Goal: Navigation & Orientation: Find specific page/section

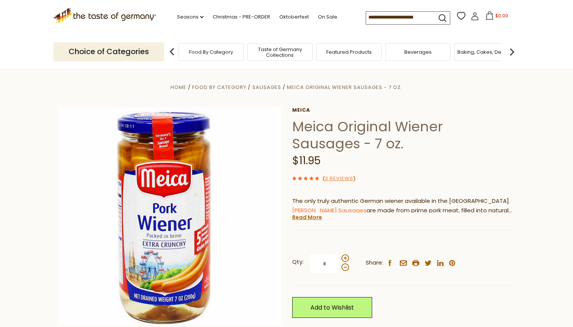
click at [214, 51] on span "Food By Category" at bounding box center [211, 52] width 44 height 6
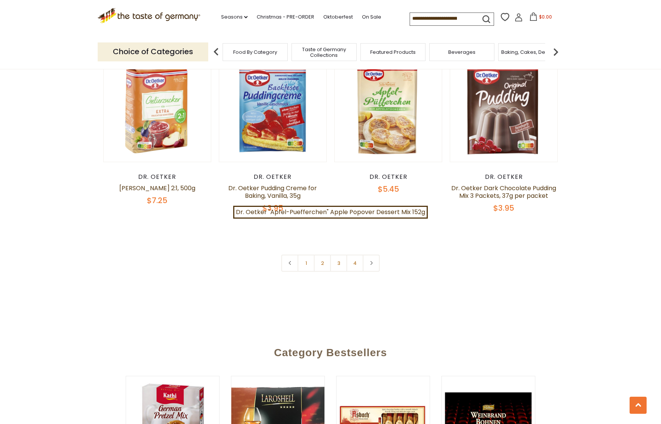
scroll to position [1613, 0]
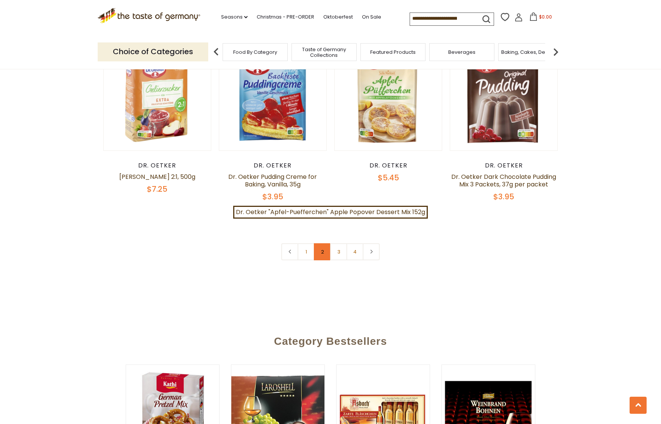
click at [321, 243] on link "2" at bounding box center [322, 251] width 17 height 17
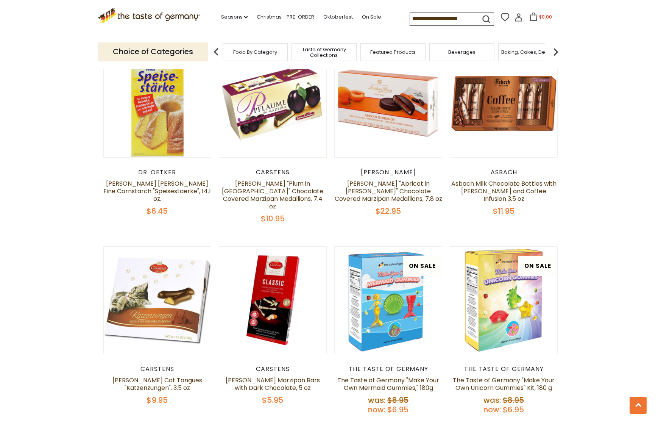
scroll to position [1518, 0]
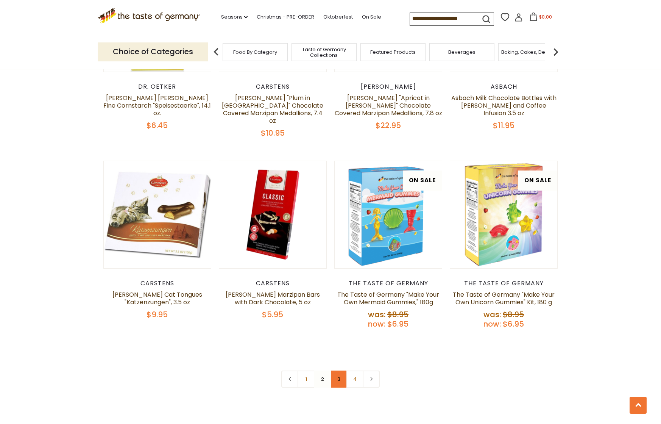
click at [341, 327] on link "3" at bounding box center [338, 378] width 17 height 17
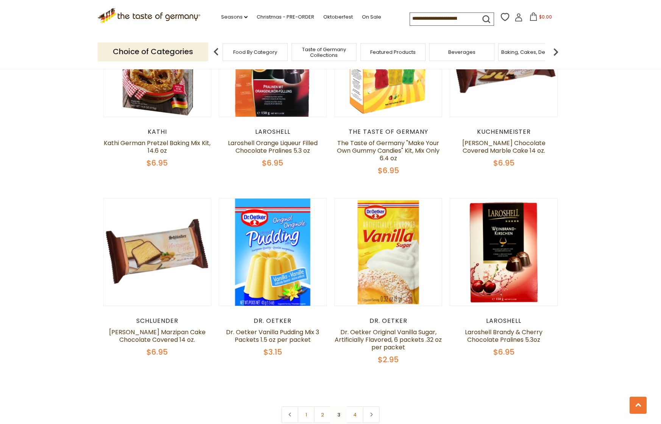
scroll to position [1462, 0]
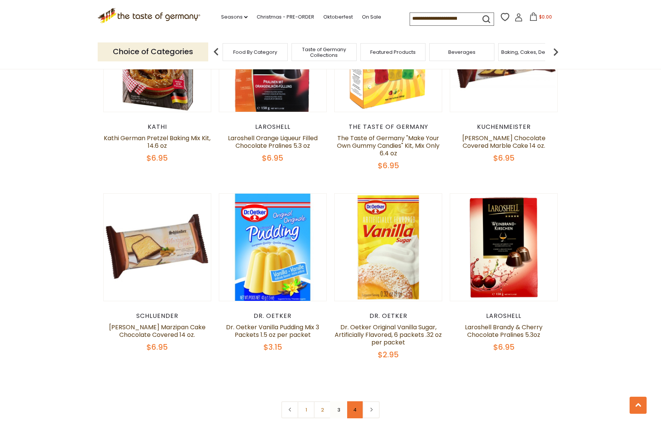
click at [354, 327] on link "4" at bounding box center [355, 409] width 17 height 17
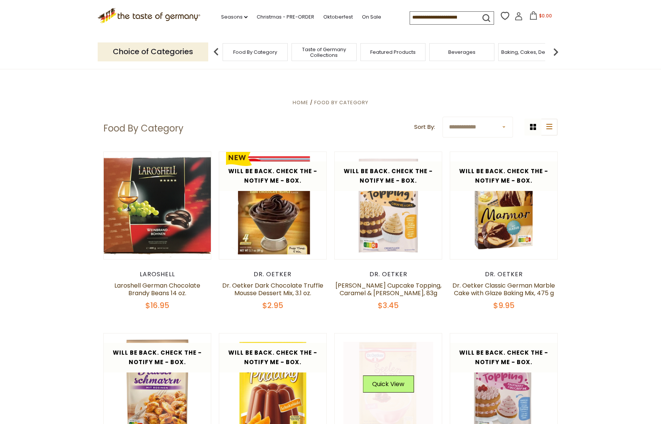
scroll to position [0, 0]
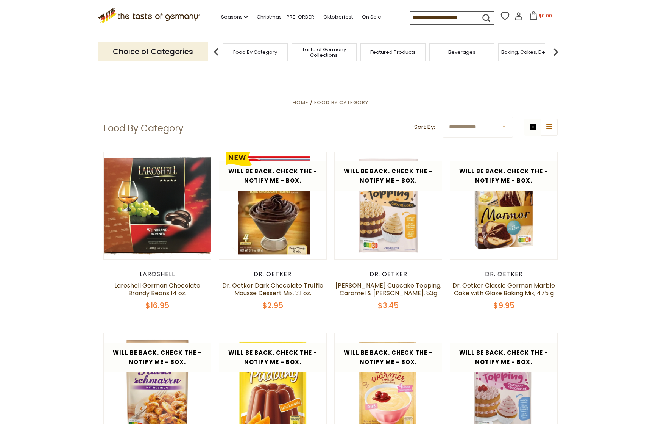
click at [477, 52] on div "Beverages" at bounding box center [462, 52] width 65 height 18
click at [468, 52] on span "Beverages" at bounding box center [462, 52] width 27 height 6
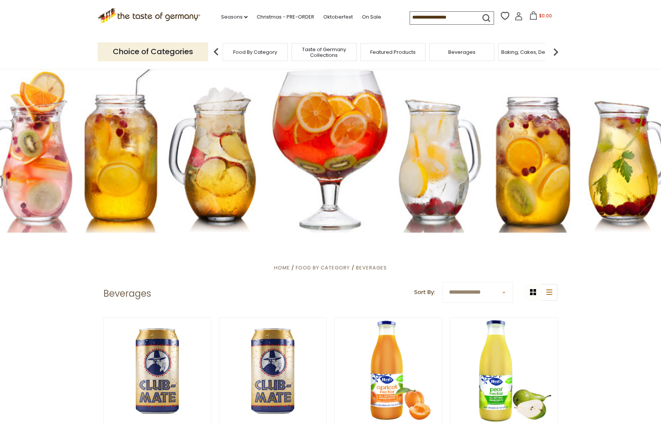
click at [335, 56] on span "Taste of Germany Collections" at bounding box center [324, 52] width 61 height 11
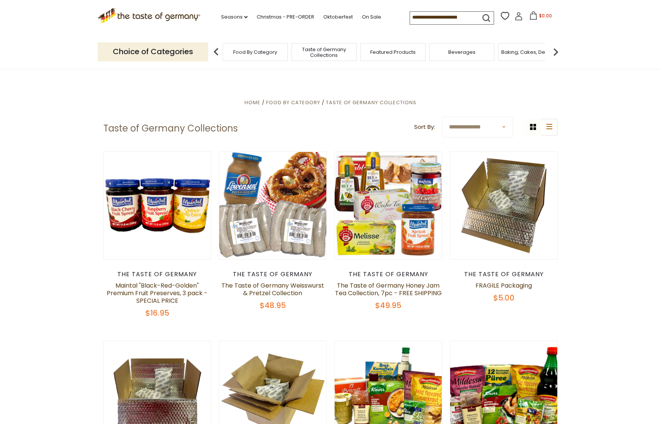
click at [561, 50] on img at bounding box center [556, 51] width 15 height 15
click at [559, 49] on img at bounding box center [556, 51] width 15 height 15
click at [556, 51] on img at bounding box center [556, 51] width 15 height 15
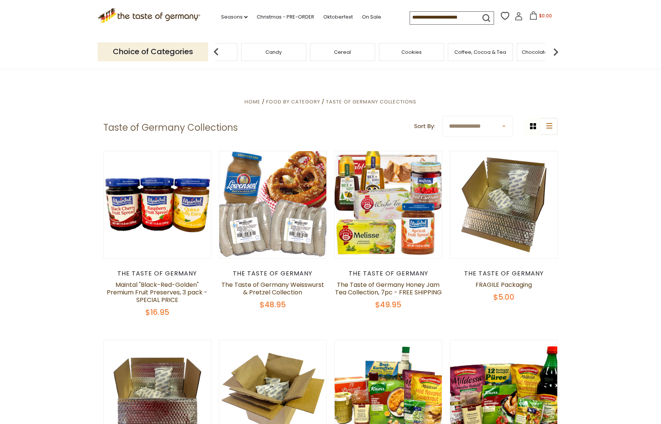
click at [556, 51] on img at bounding box center [556, 51] width 15 height 15
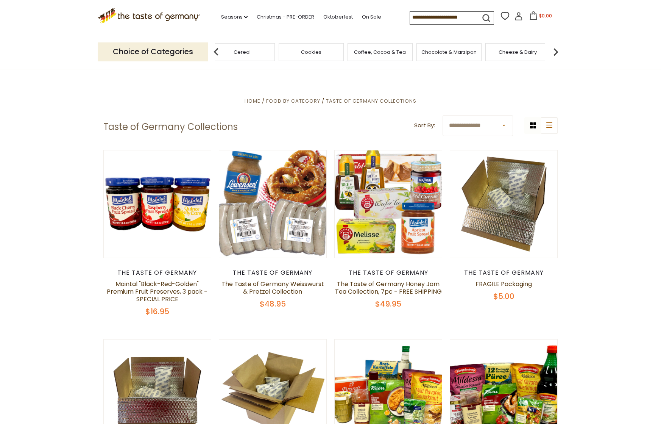
click at [556, 51] on img at bounding box center [556, 51] width 15 height 15
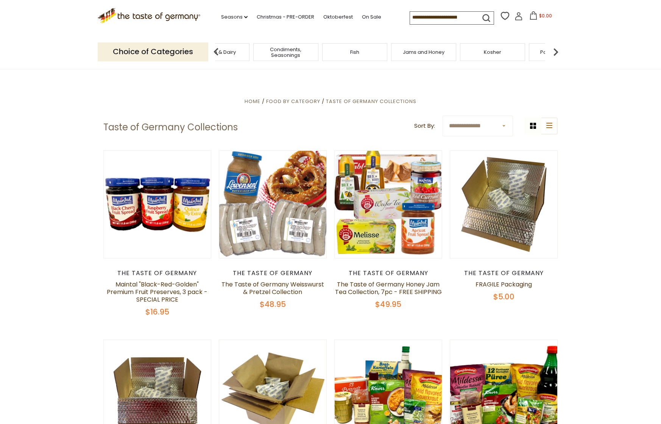
click at [556, 51] on img at bounding box center [556, 51] width 15 height 15
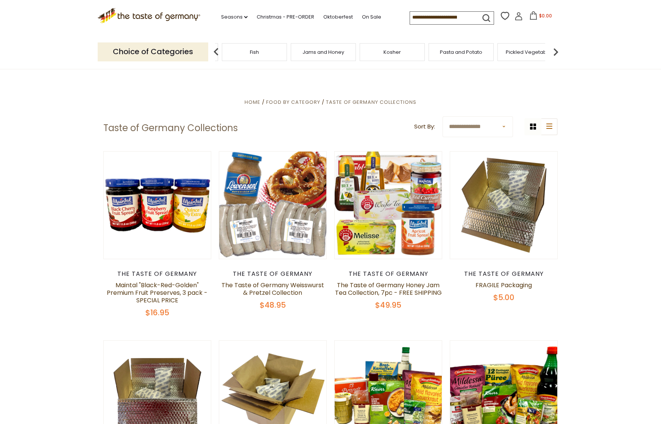
click at [556, 51] on img at bounding box center [556, 51] width 15 height 15
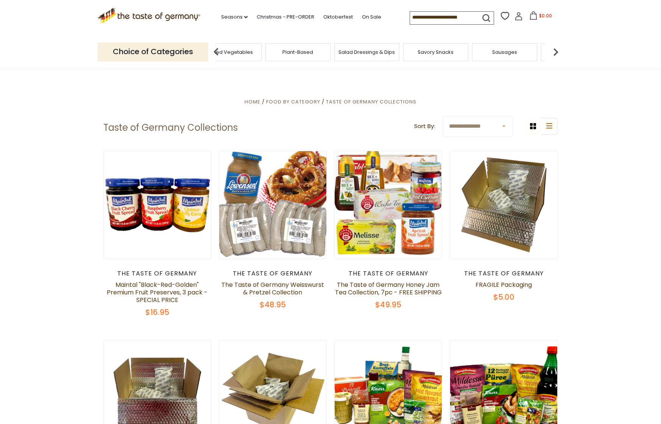
scroll to position [2, 0]
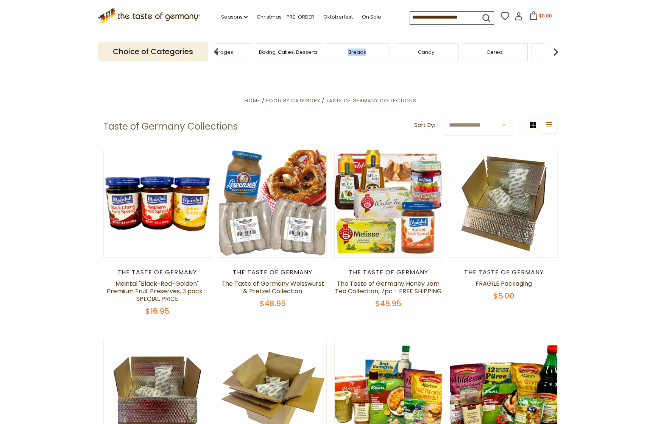
click at [557, 49] on img at bounding box center [556, 51] width 15 height 15
click at [216, 50] on img at bounding box center [216, 51] width 15 height 15
click at [216, 49] on img at bounding box center [216, 51] width 15 height 15
click at [216, 48] on img at bounding box center [216, 51] width 15 height 15
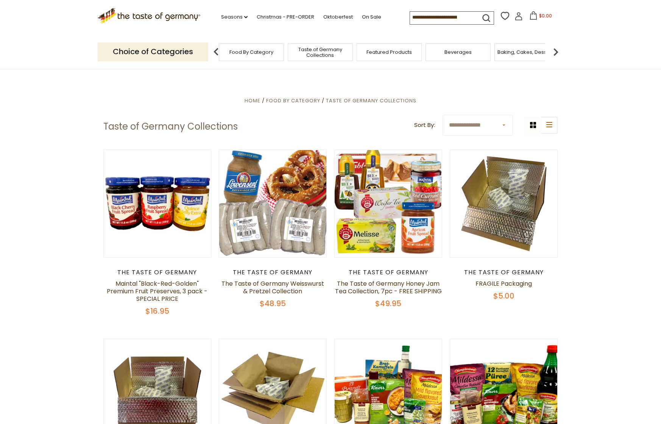
click at [216, 48] on img at bounding box center [216, 51] width 15 height 15
click at [218, 48] on img at bounding box center [216, 51] width 15 height 15
click at [234, 51] on span "Food By Category" at bounding box center [220, 52] width 44 height 6
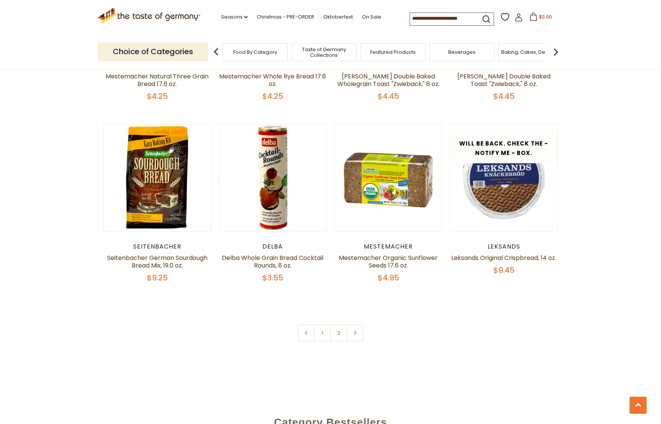
scroll to position [1685, 0]
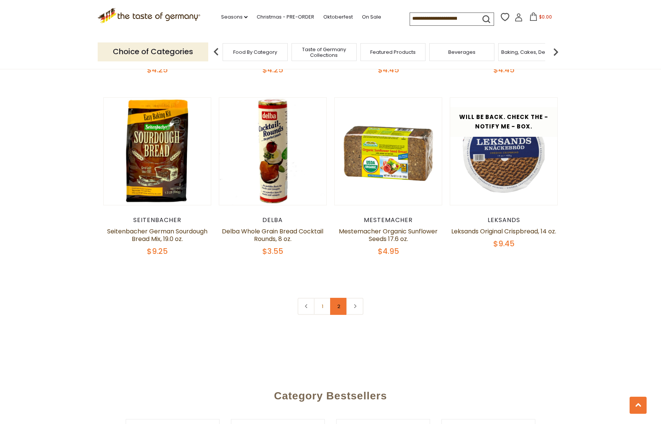
click at [339, 309] on link "2" at bounding box center [338, 306] width 17 height 17
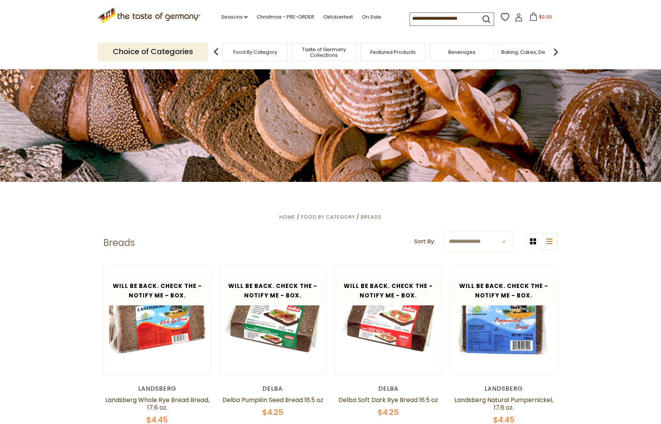
scroll to position [46, 0]
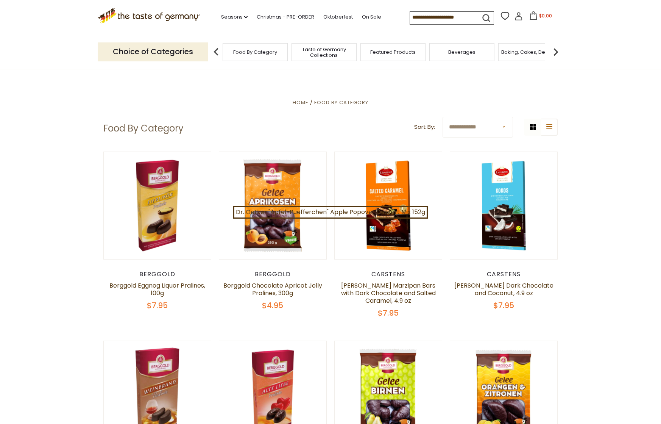
click at [555, 48] on img at bounding box center [556, 51] width 15 height 15
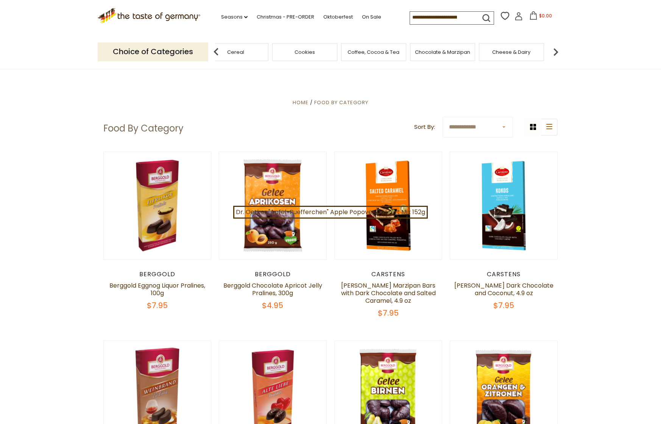
click at [555, 48] on img at bounding box center [556, 51] width 15 height 15
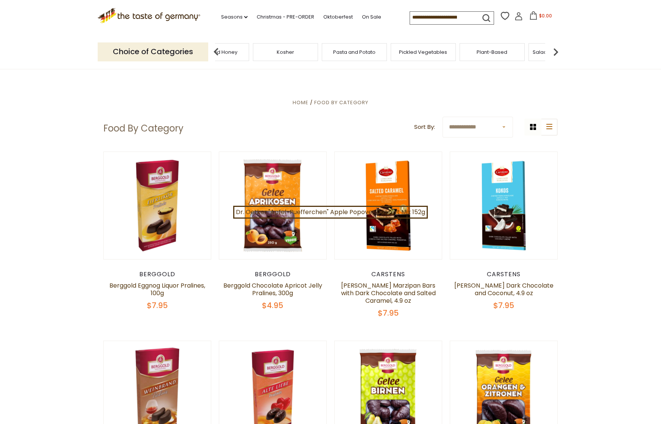
click at [555, 48] on img at bounding box center [556, 51] width 15 height 15
click at [398, 49] on span "Sausages" at bounding box center [398, 52] width 25 height 6
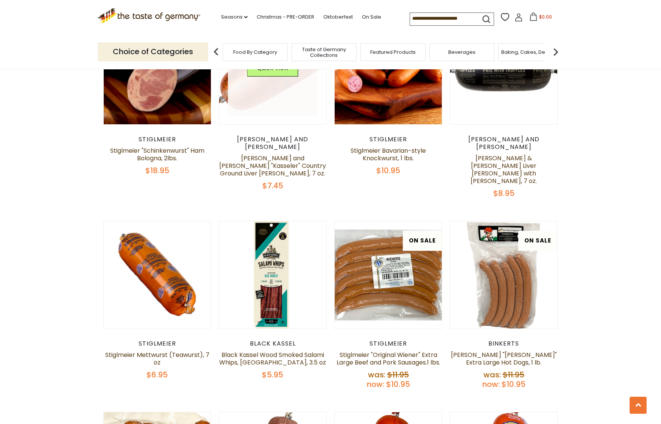
scroll to position [1095, 0]
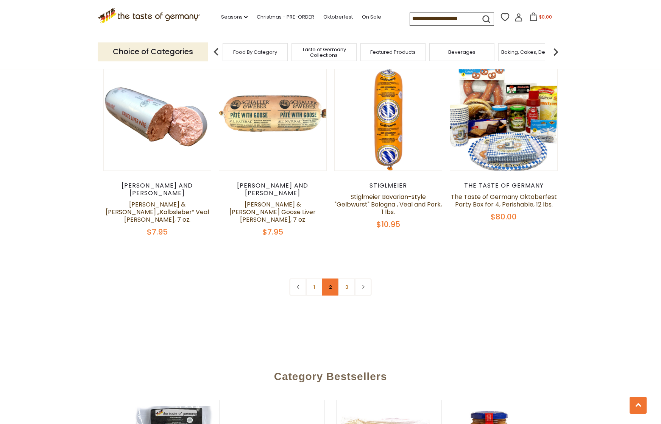
click at [330, 278] on link "2" at bounding box center [330, 286] width 17 height 17
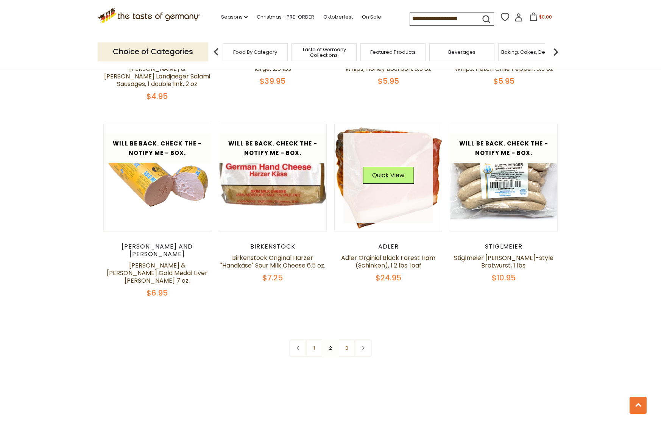
scroll to position [1725, 0]
